Goal: Task Accomplishment & Management: Use online tool/utility

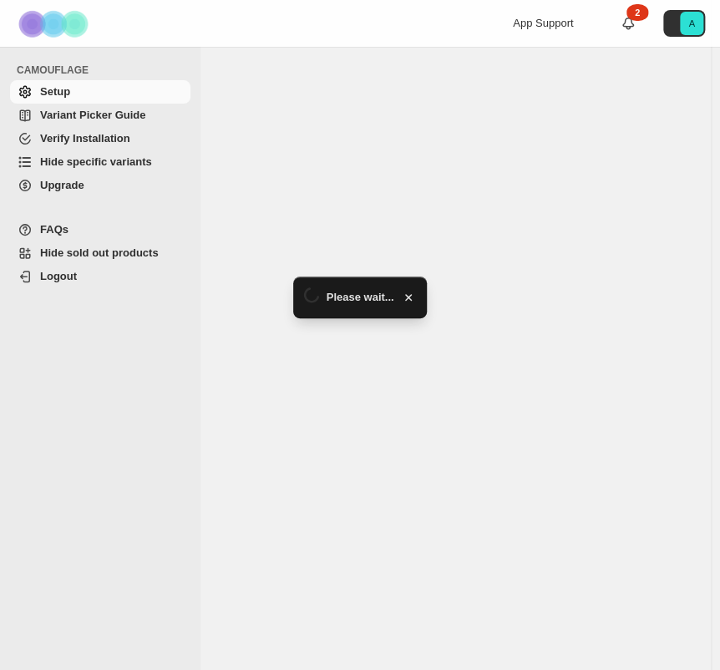
click at [79, 164] on span "Hide specific variants" at bounding box center [96, 161] width 112 height 13
select select "******"
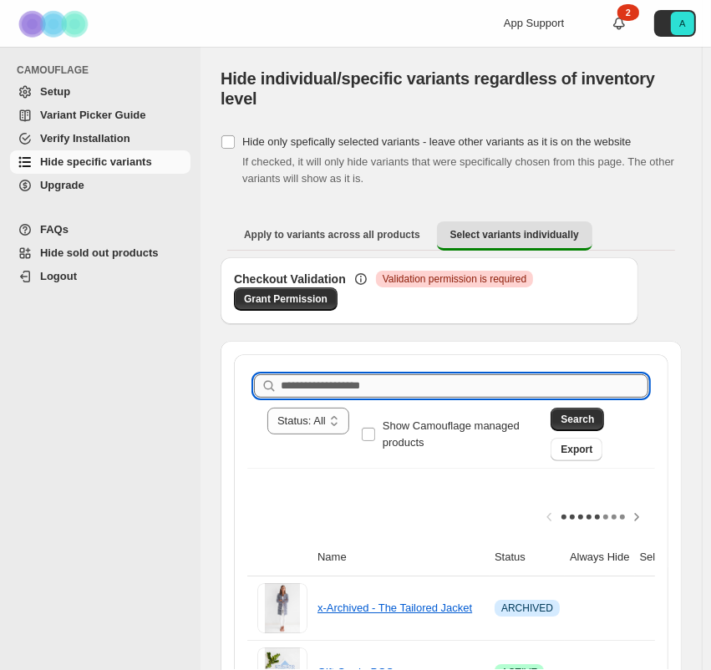
click at [443, 384] on input "Search product name" at bounding box center [465, 385] width 368 height 23
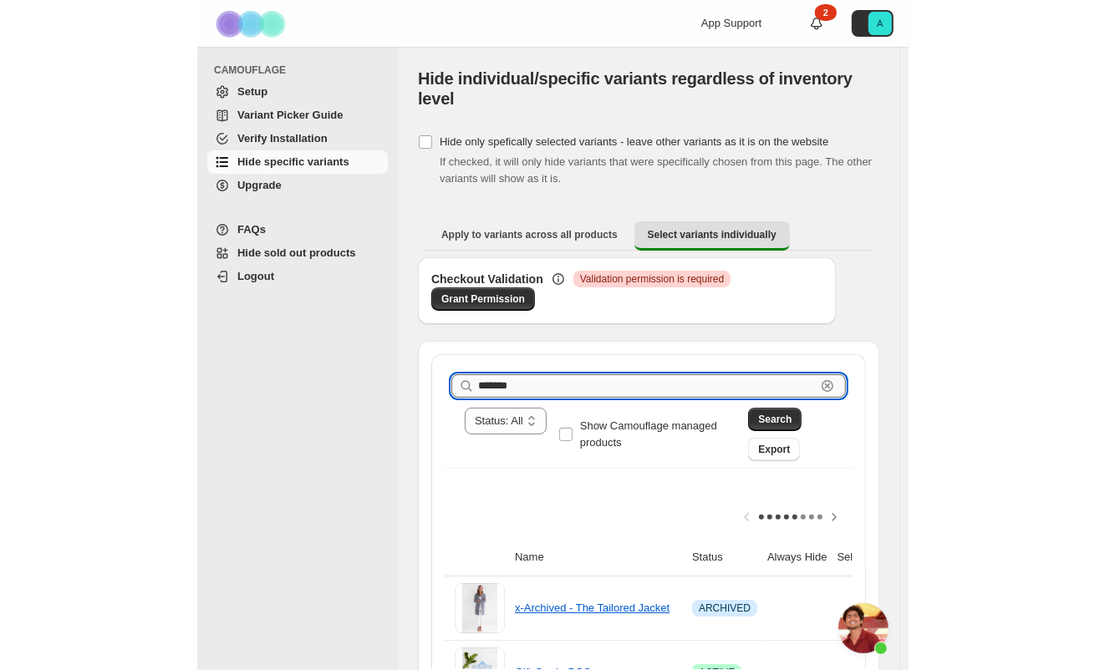
scroll to position [5278, 0]
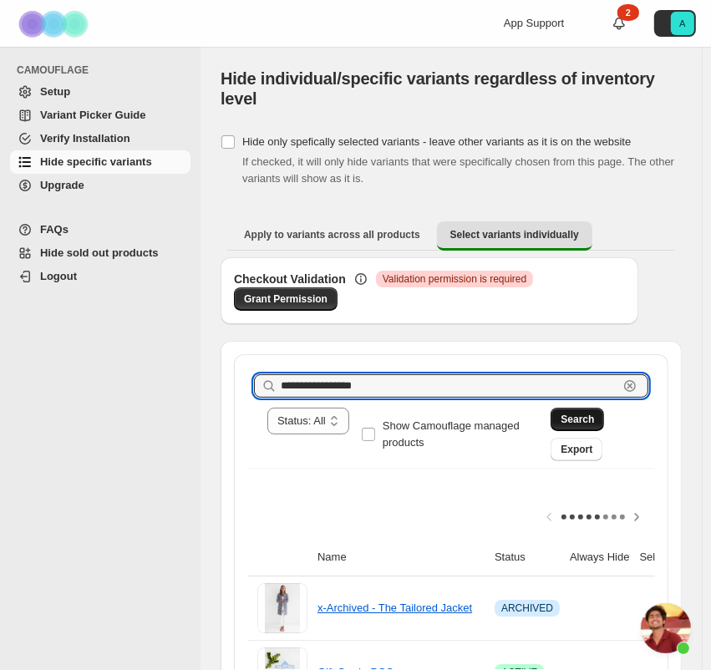
type input "**********"
click at [562, 418] on button "Search" at bounding box center [577, 419] width 53 height 23
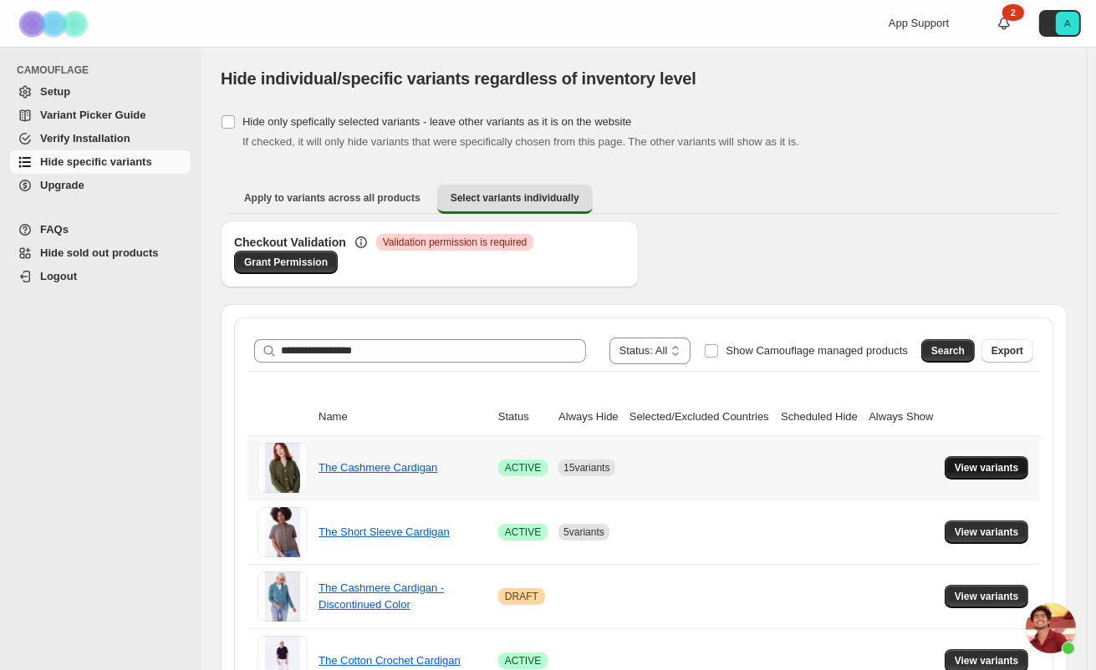
click at [720, 466] on span "View variants" at bounding box center [986, 467] width 64 height 13
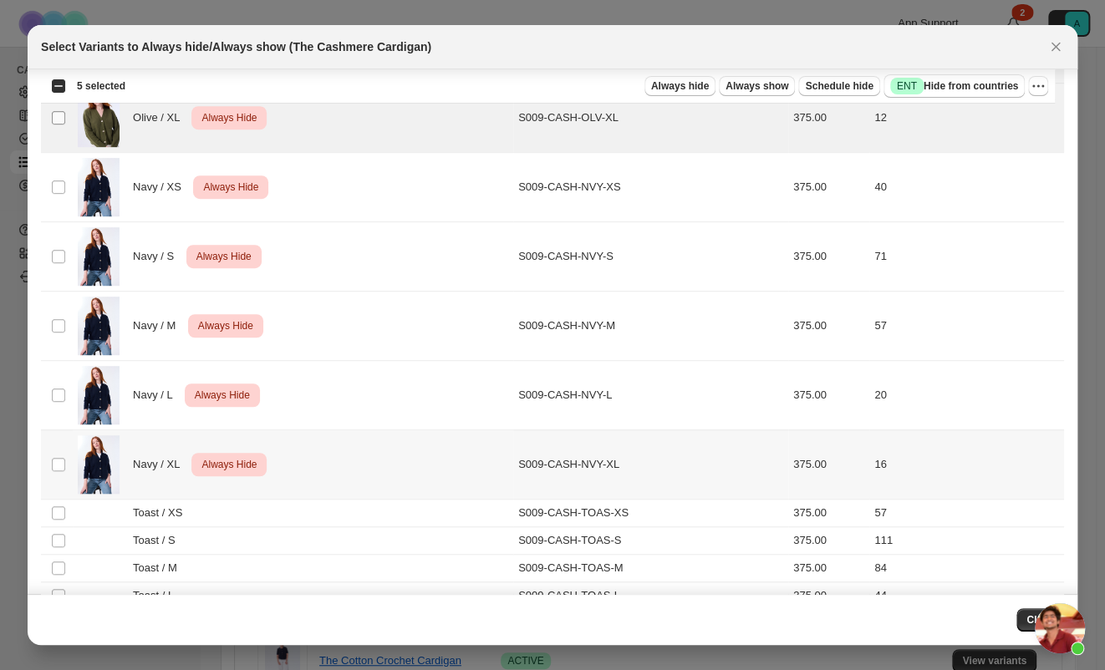
scroll to position [343, 0]
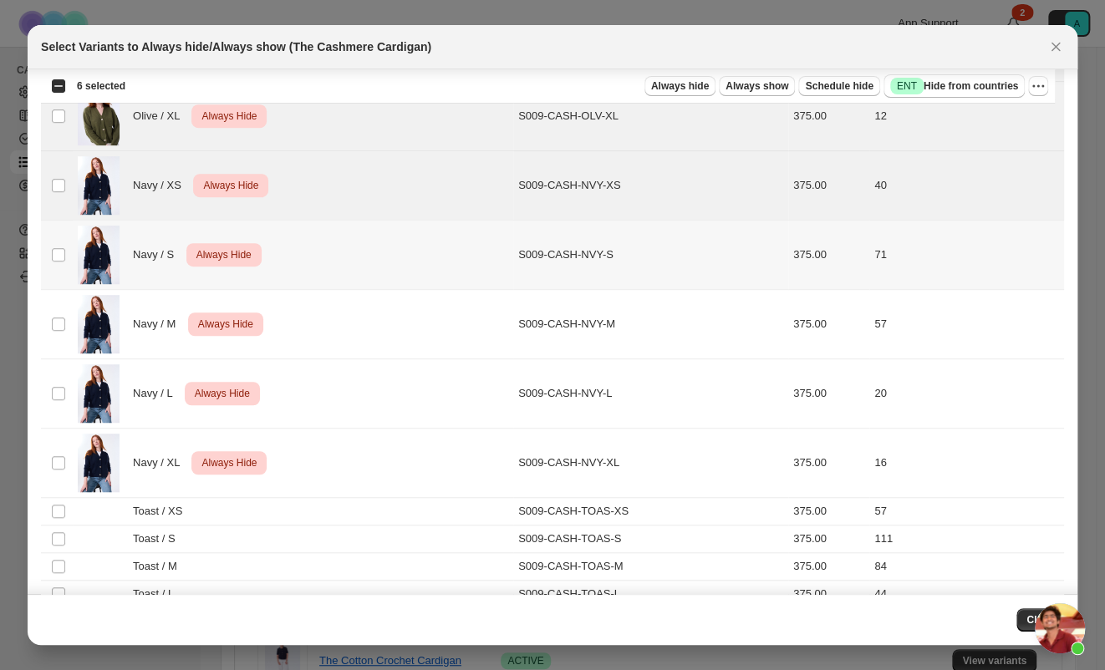
click at [53, 267] on td "Select product variant" at bounding box center [57, 254] width 32 height 69
click at [59, 303] on td "Select product variant" at bounding box center [57, 323] width 32 height 69
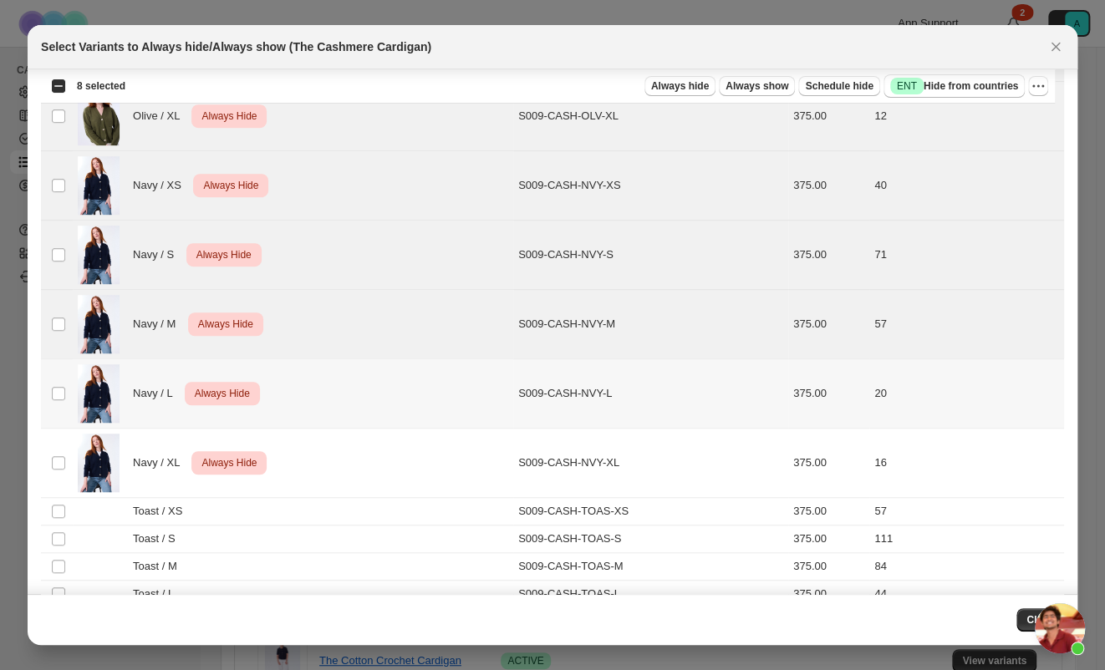
click at [64, 379] on td "Select product variant" at bounding box center [57, 393] width 32 height 69
click at [60, 451] on td "Select product variant" at bounding box center [57, 462] width 32 height 69
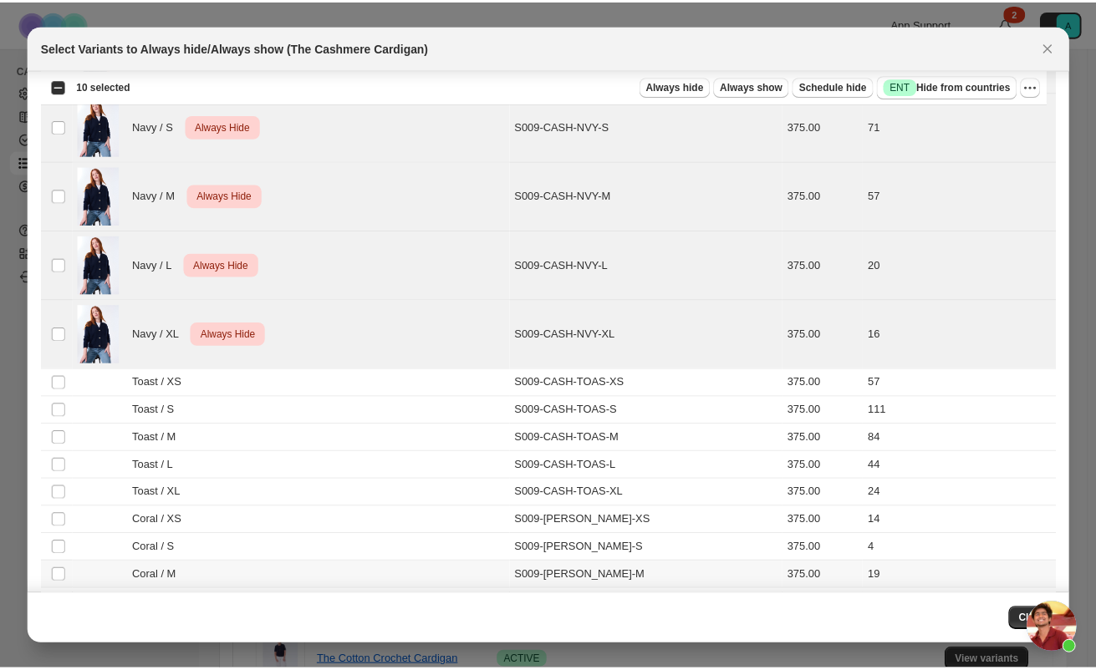
scroll to position [84, 0]
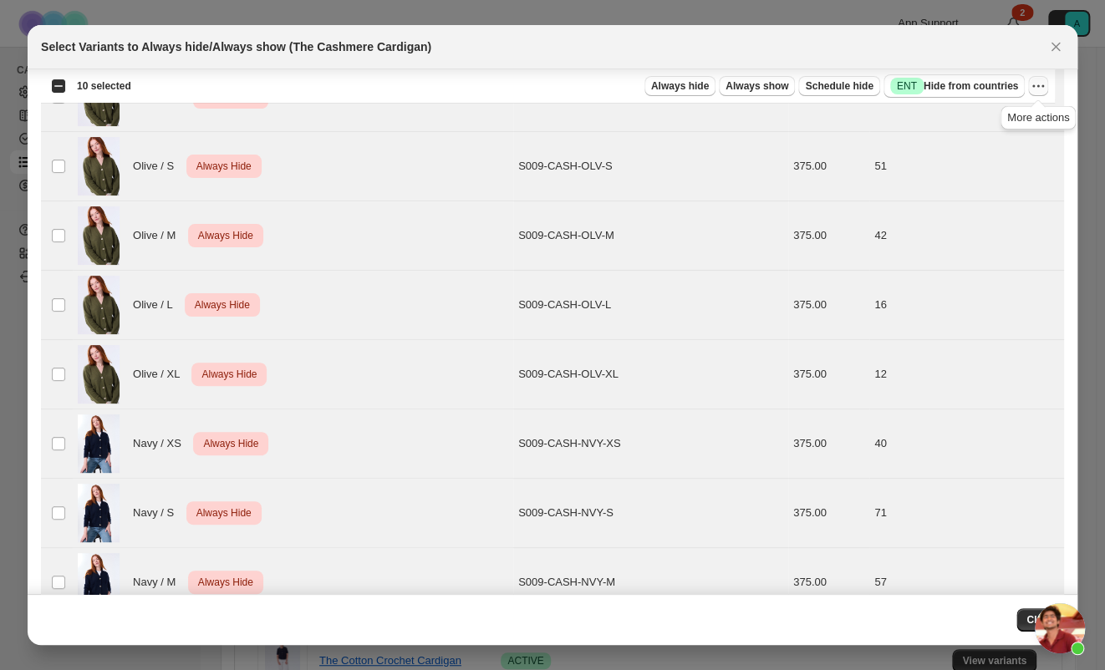
click at [720, 85] on icon "More actions" at bounding box center [1038, 86] width 17 height 17
click at [720, 112] on span "Undo always hide" at bounding box center [960, 118] width 86 height 13
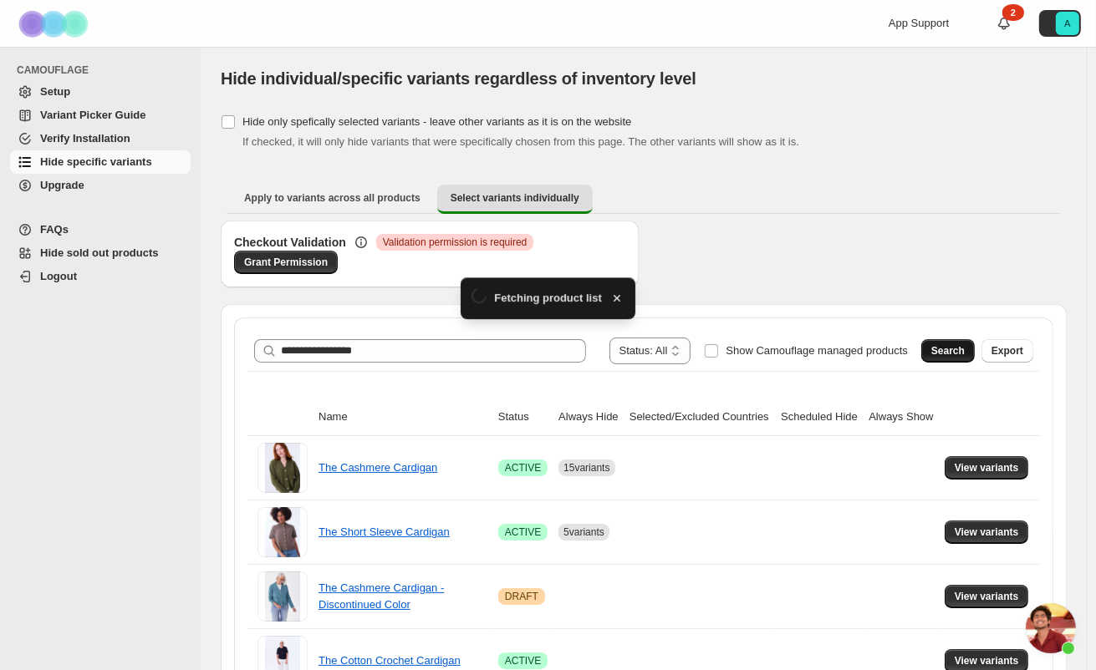
scroll to position [97, 0]
